Goal: Transaction & Acquisition: Purchase product/service

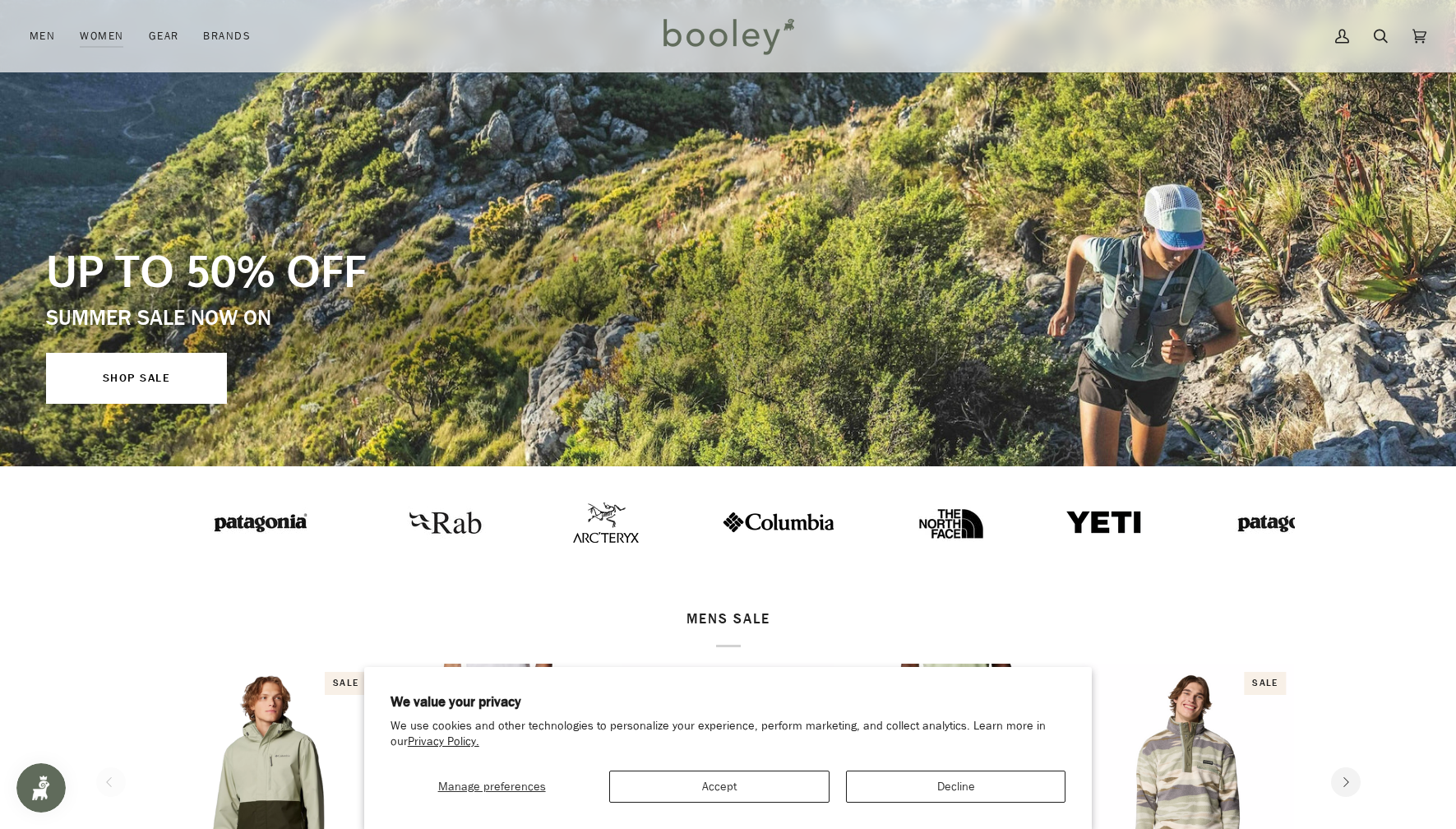
scroll to position [683, 0]
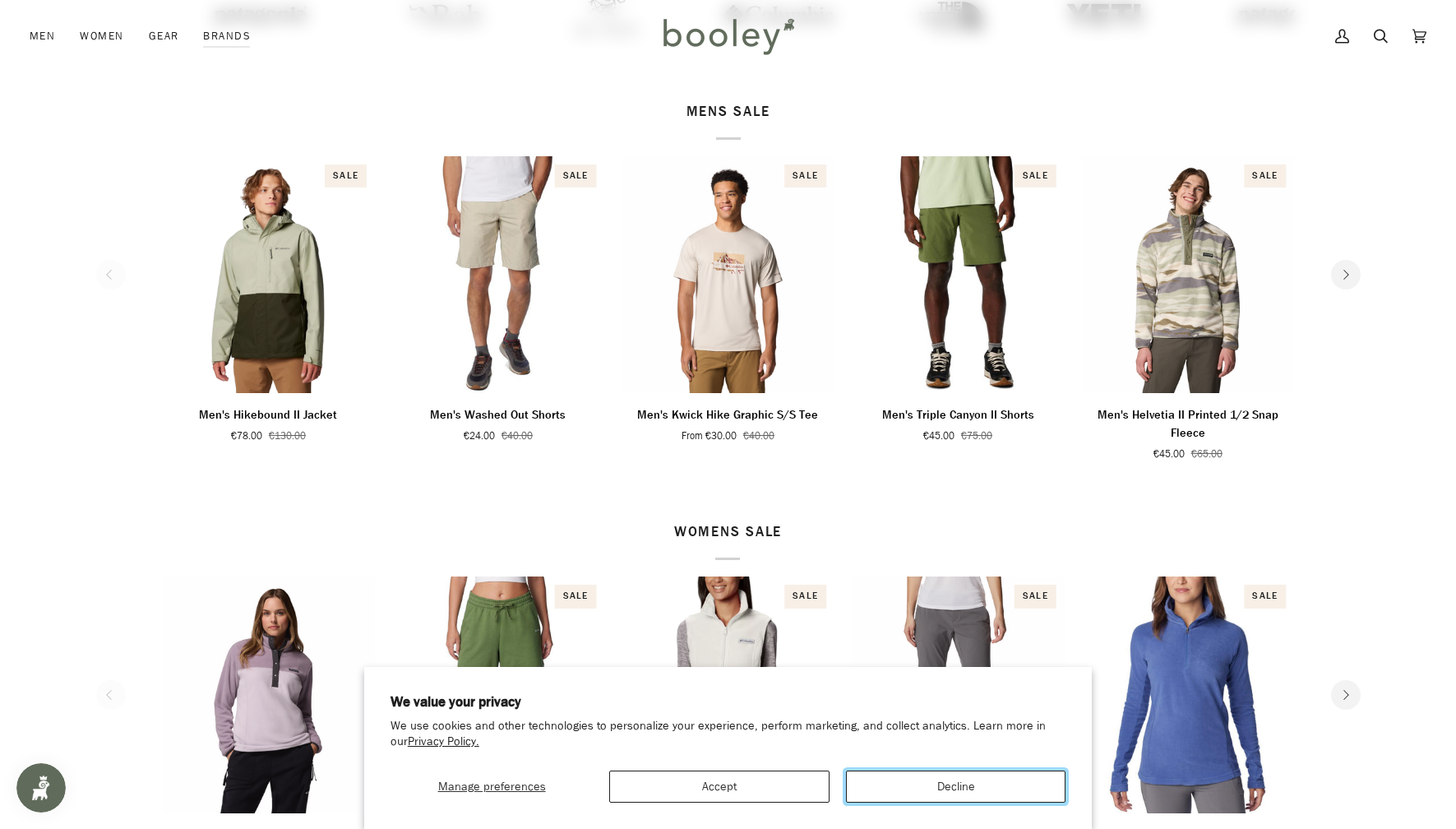
click at [911, 785] on button "Decline" at bounding box center [956, 786] width 220 height 32
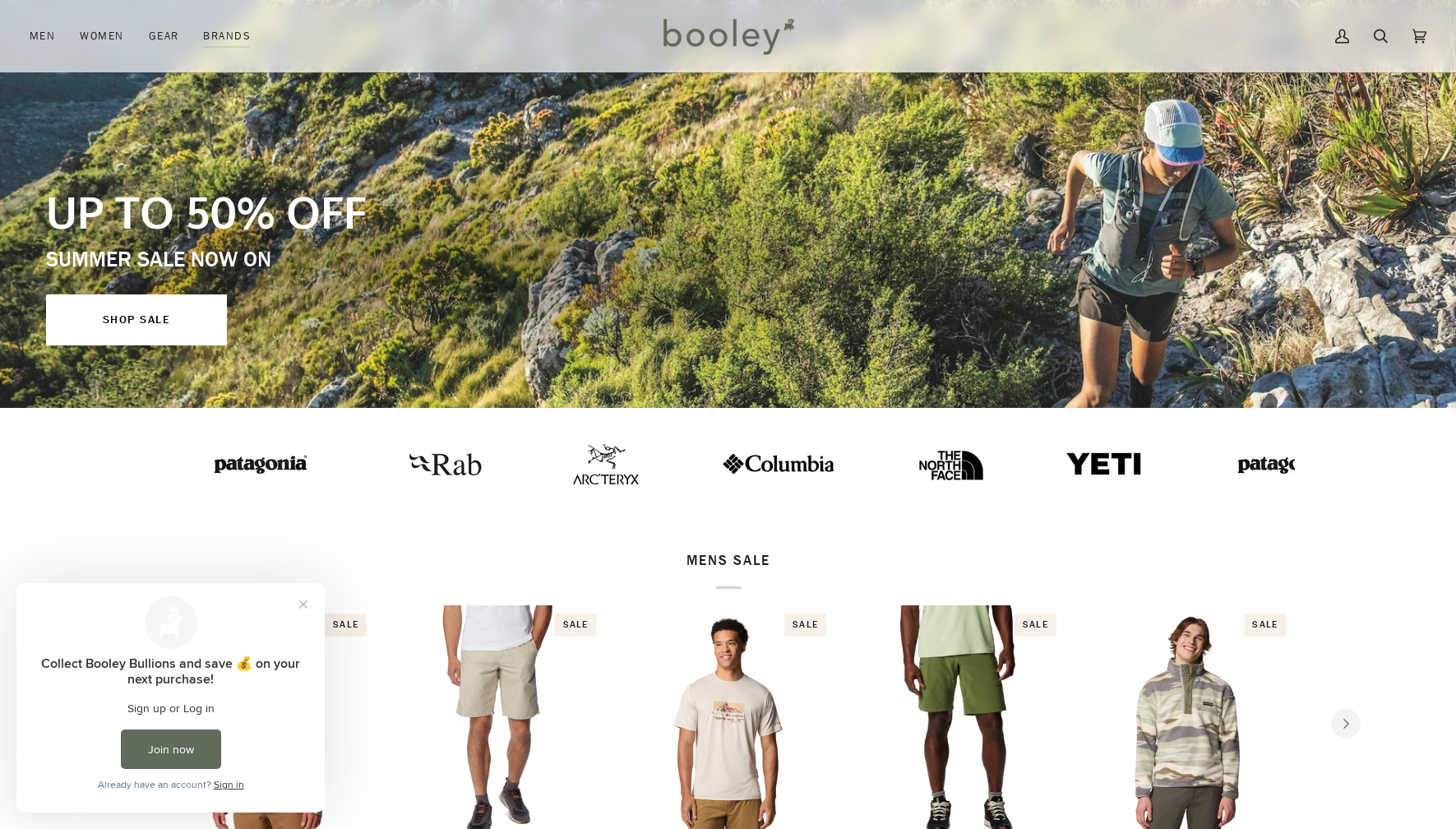
scroll to position [278, 0]
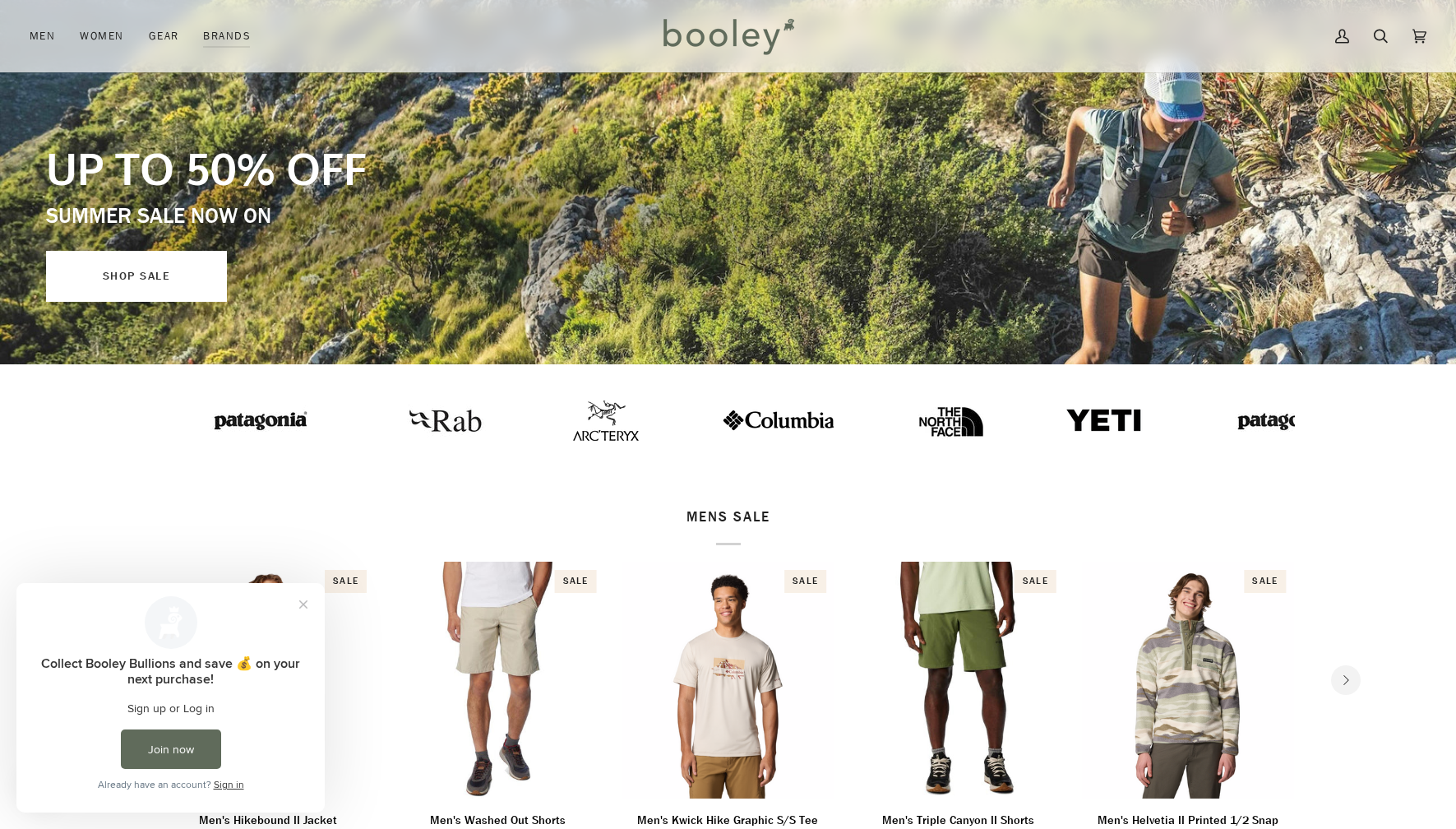
click at [167, 285] on link "SHOP SALE" at bounding box center [136, 276] width 181 height 51
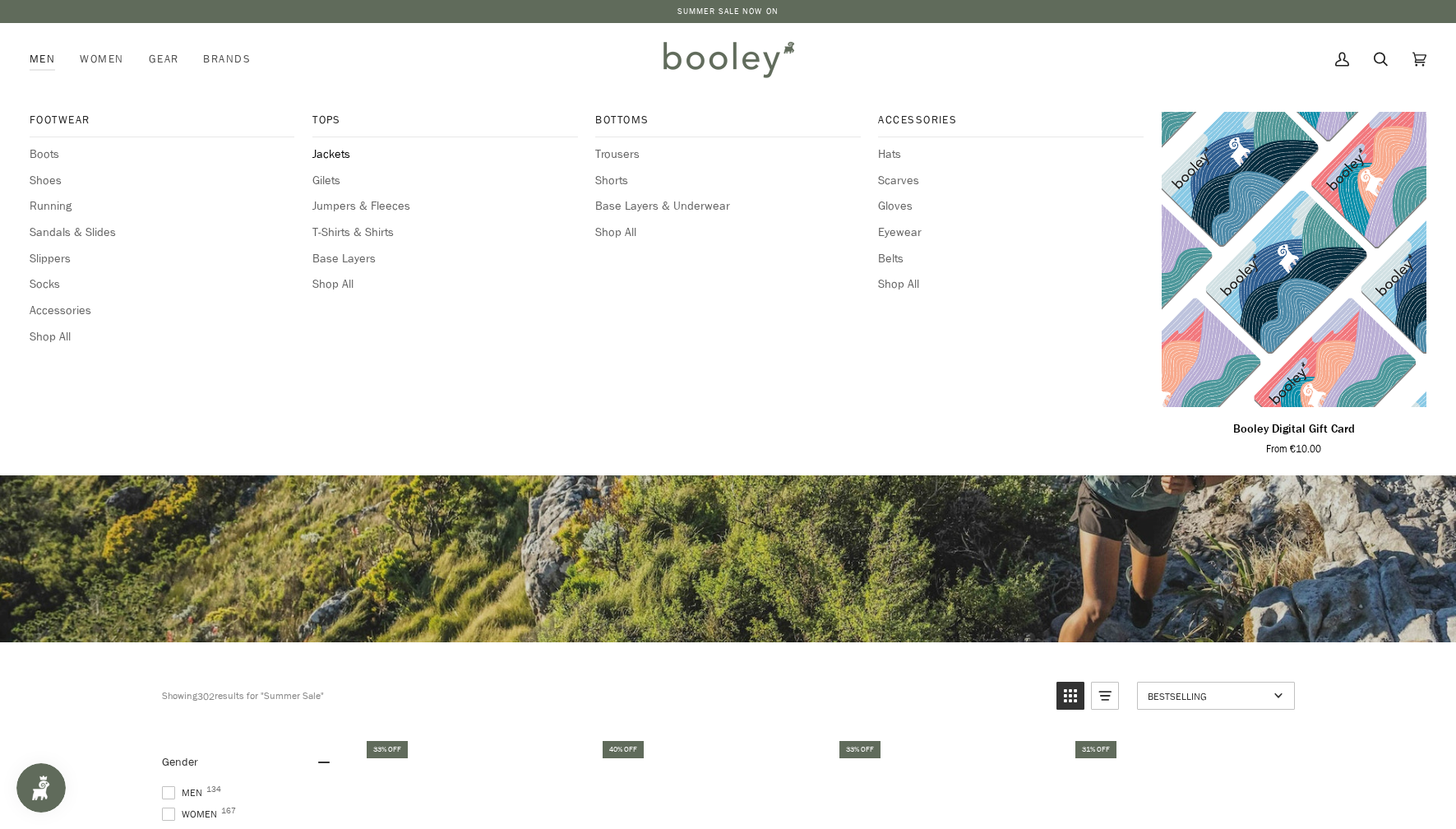
click at [332, 160] on span "Jackets" at bounding box center [445, 154] width 265 height 18
